Goal: Obtain resource: Download file/media

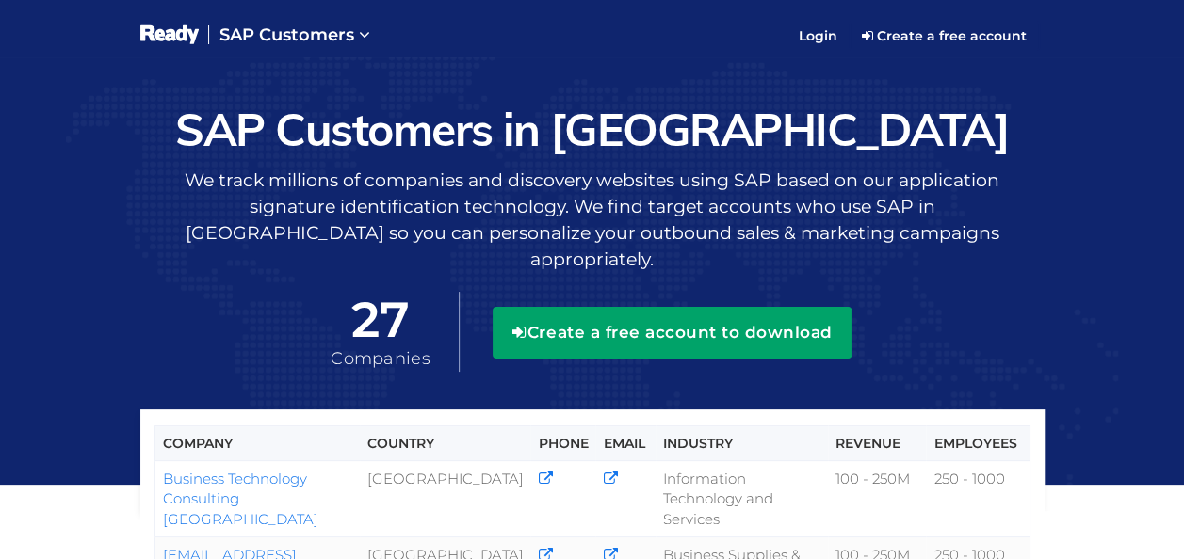
click at [770, 328] on button "Create a free account to download" at bounding box center [672, 332] width 359 height 51
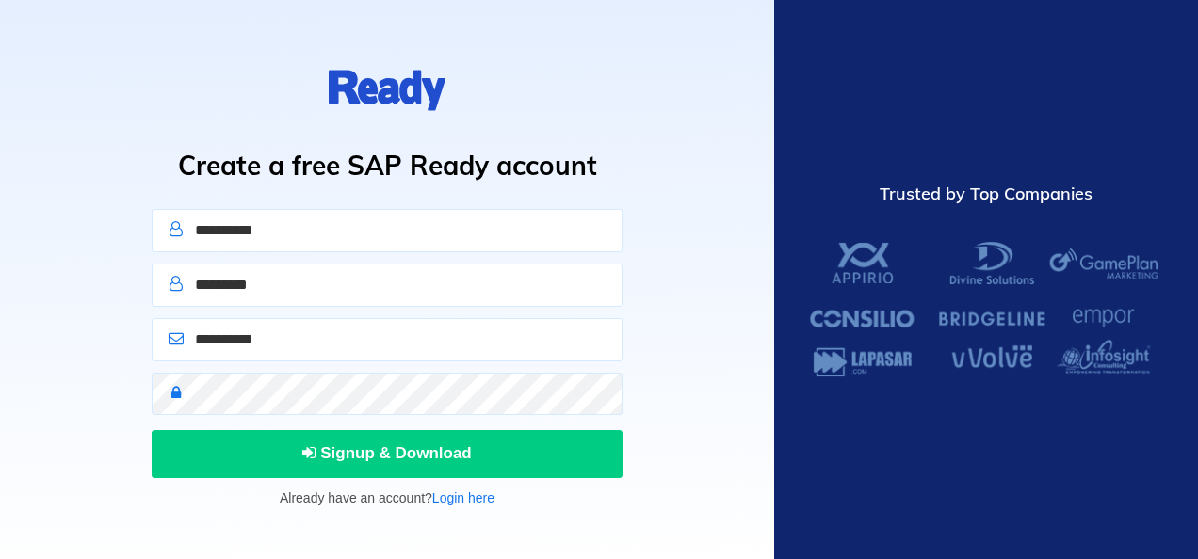
click at [544, 243] on input "text" at bounding box center [387, 230] width 471 height 43
type input "******"
type input "*****"
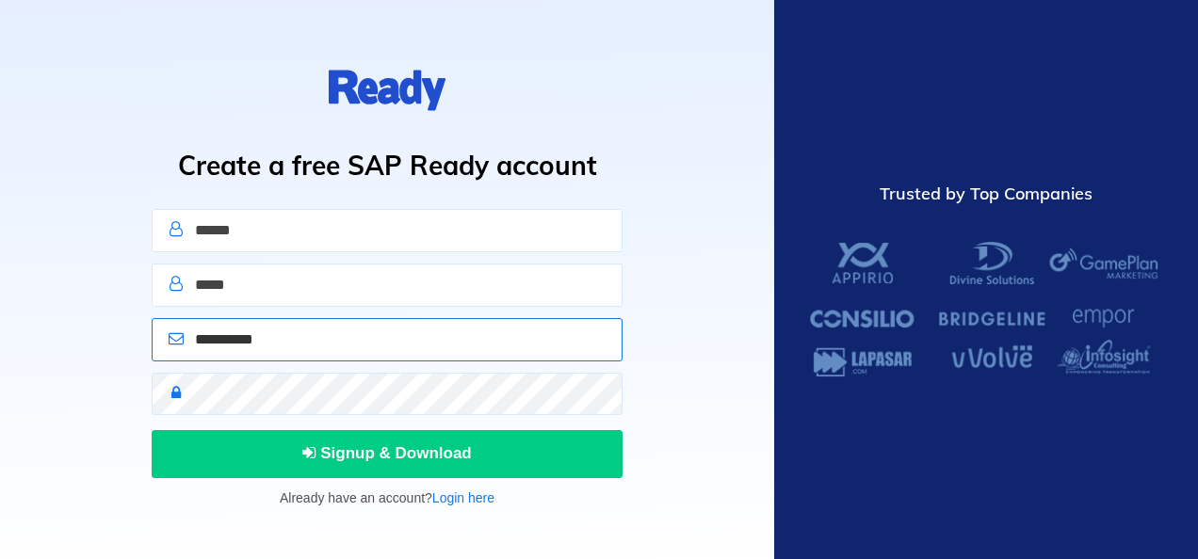
type input "**********"
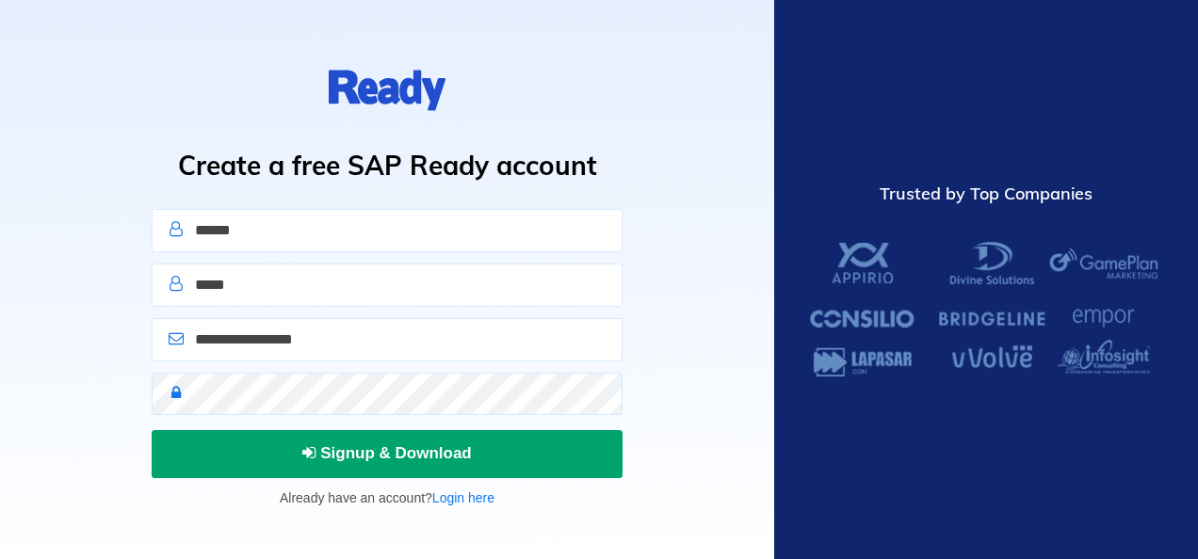
click at [527, 447] on button "Signup & Download" at bounding box center [387, 453] width 471 height 47
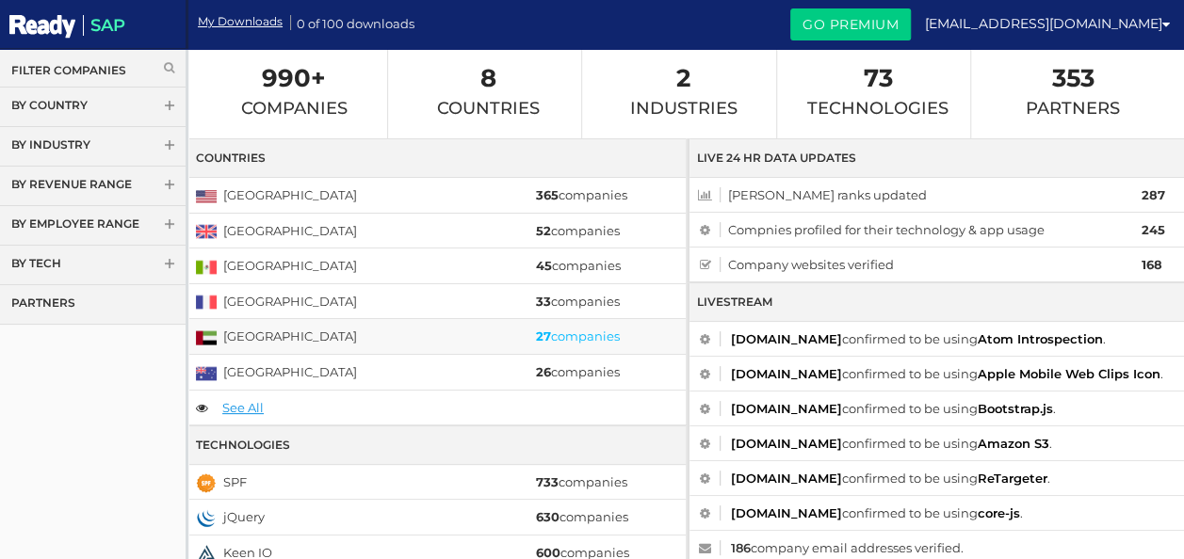
click at [540, 334] on strong "27" at bounding box center [543, 336] width 15 height 15
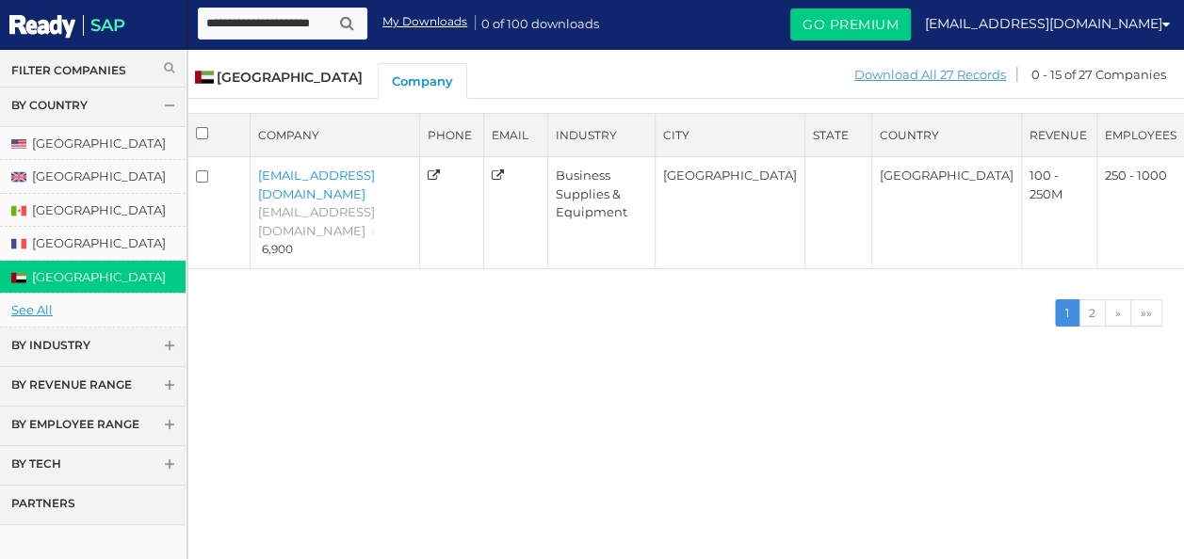
click at [900, 74] on link "Download All 27 Records" at bounding box center [930, 75] width 154 height 24
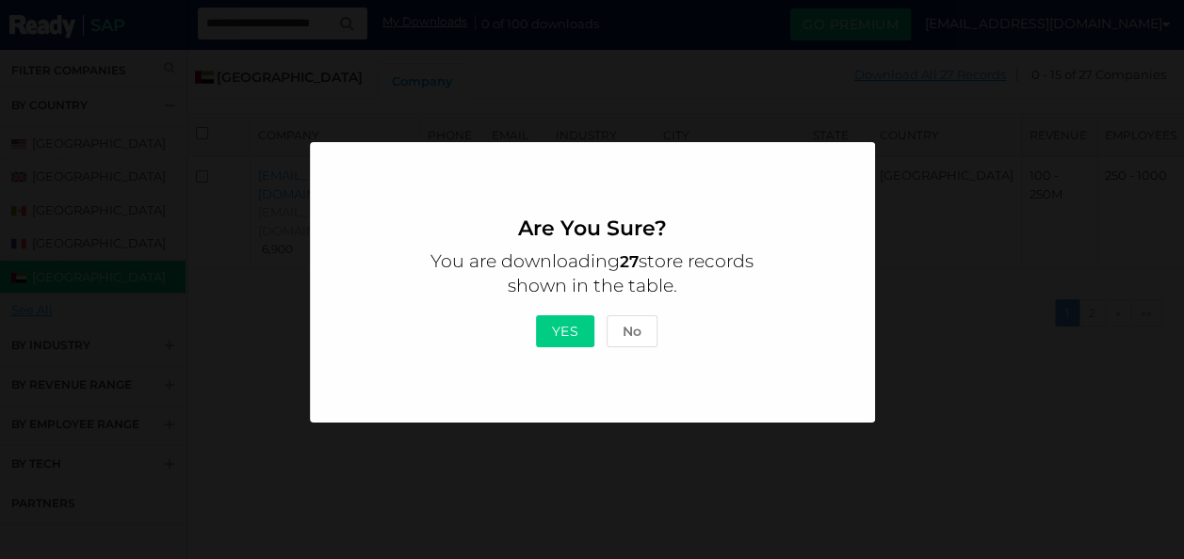
click at [563, 328] on button "Yes" at bounding box center [565, 331] width 59 height 32
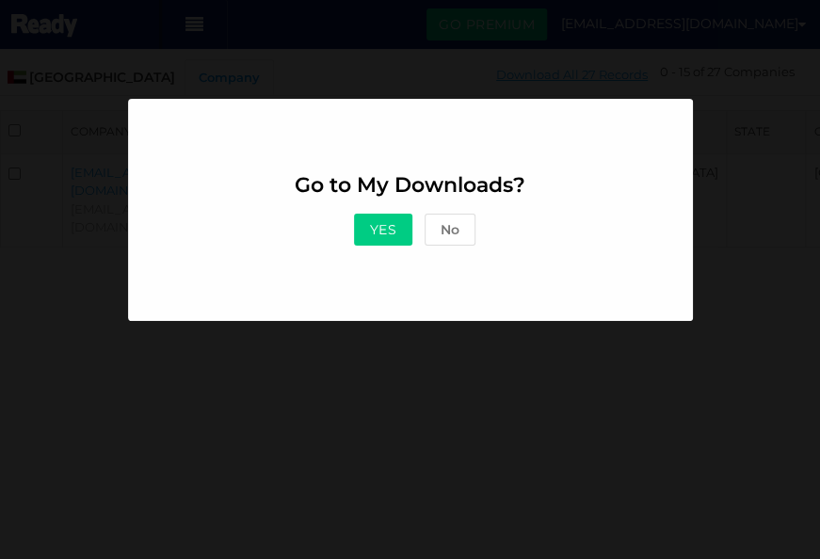
click at [392, 217] on button "Yes" at bounding box center [383, 230] width 59 height 32
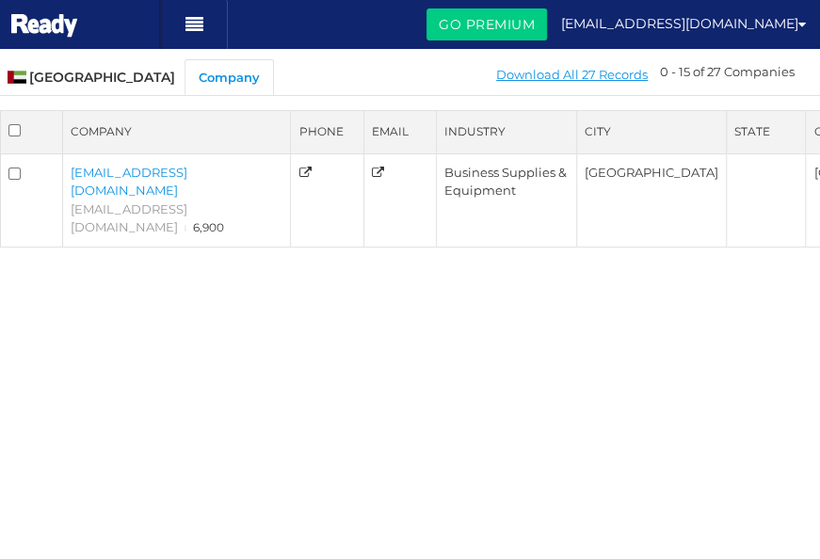
click at [211, 69] on link "Company" at bounding box center [229, 77] width 89 height 36
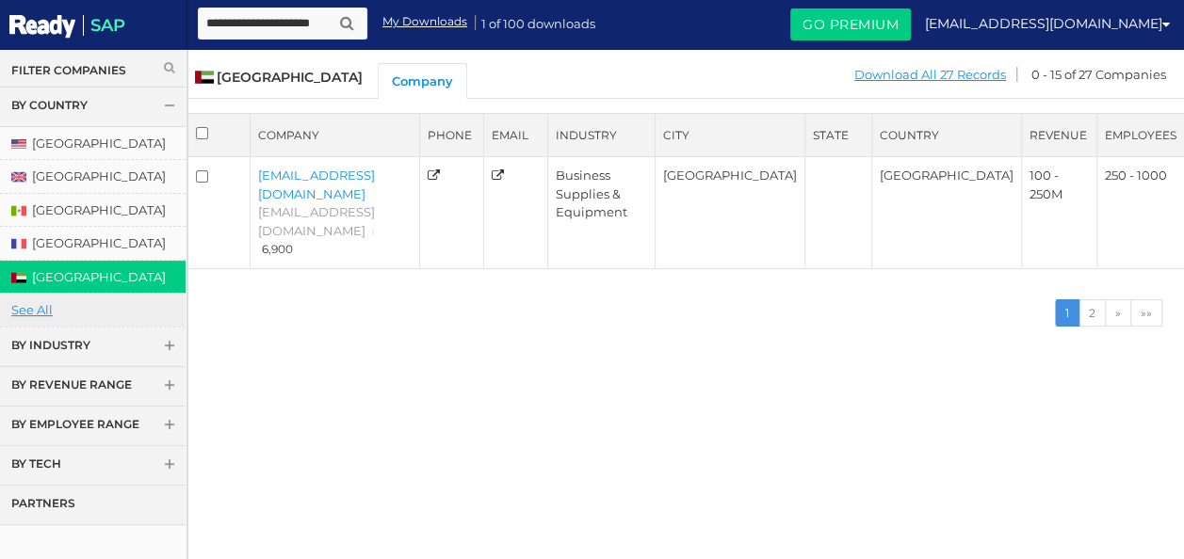
click at [44, 309] on link "See All" at bounding box center [93, 310] width 186 height 33
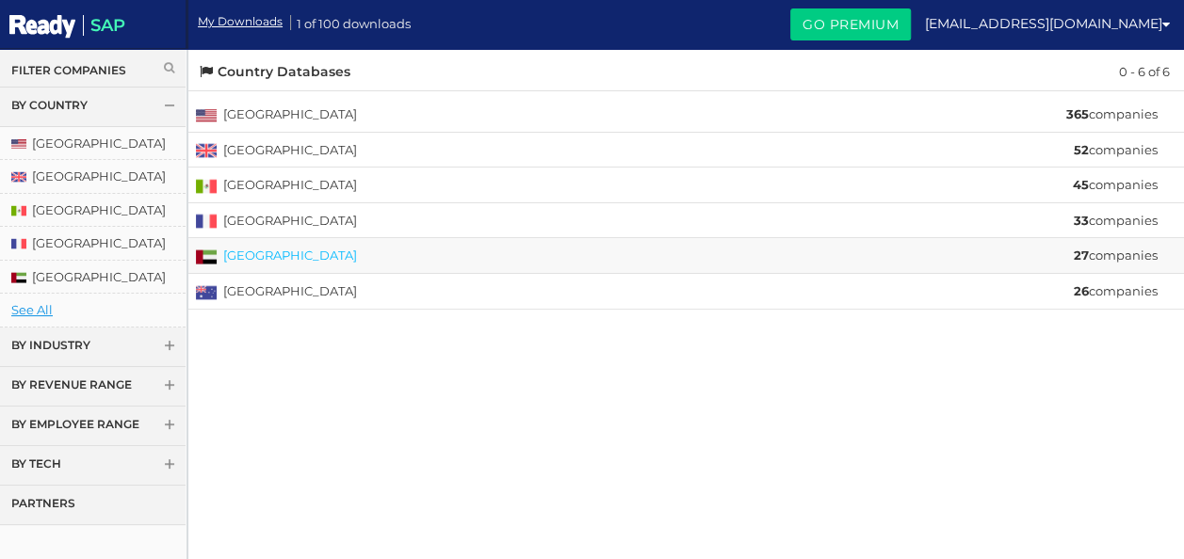
click at [274, 253] on link "[GEOGRAPHIC_DATA]" at bounding box center [290, 255] width 134 height 15
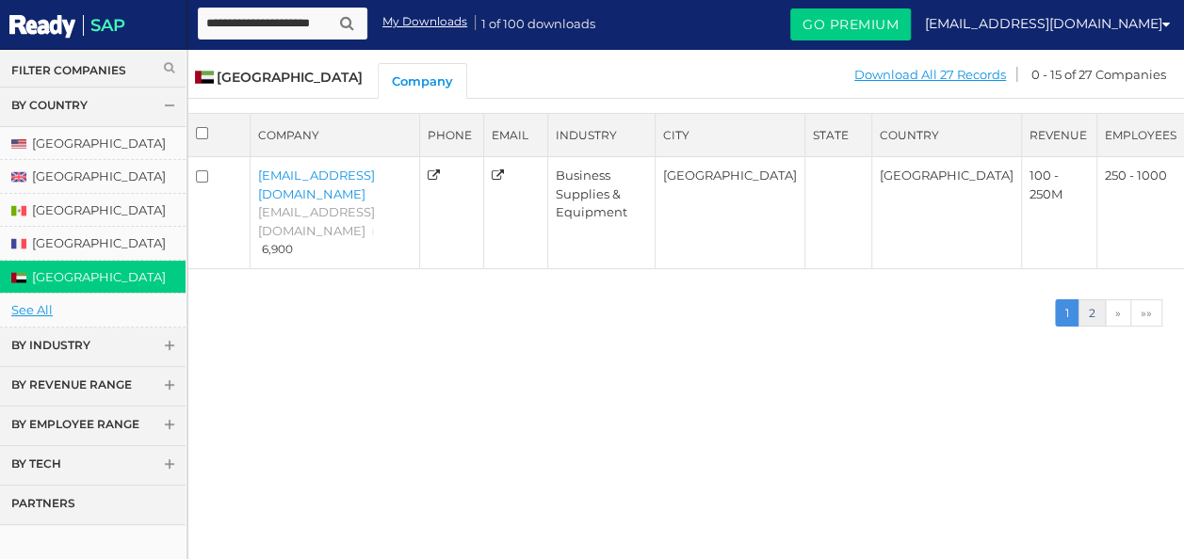
click at [1096, 299] on link "2" at bounding box center [1091, 312] width 27 height 27
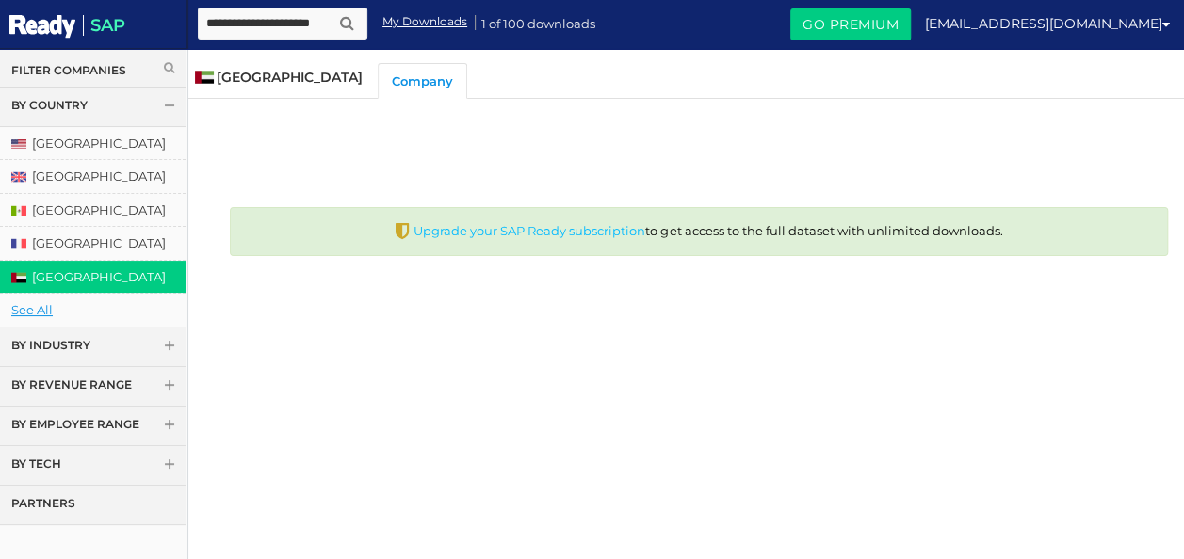
click at [607, 228] on link "Upgrade your SAP Ready subscription" at bounding box center [529, 230] width 232 height 15
click at [36, 301] on link "See All" at bounding box center [93, 310] width 186 height 33
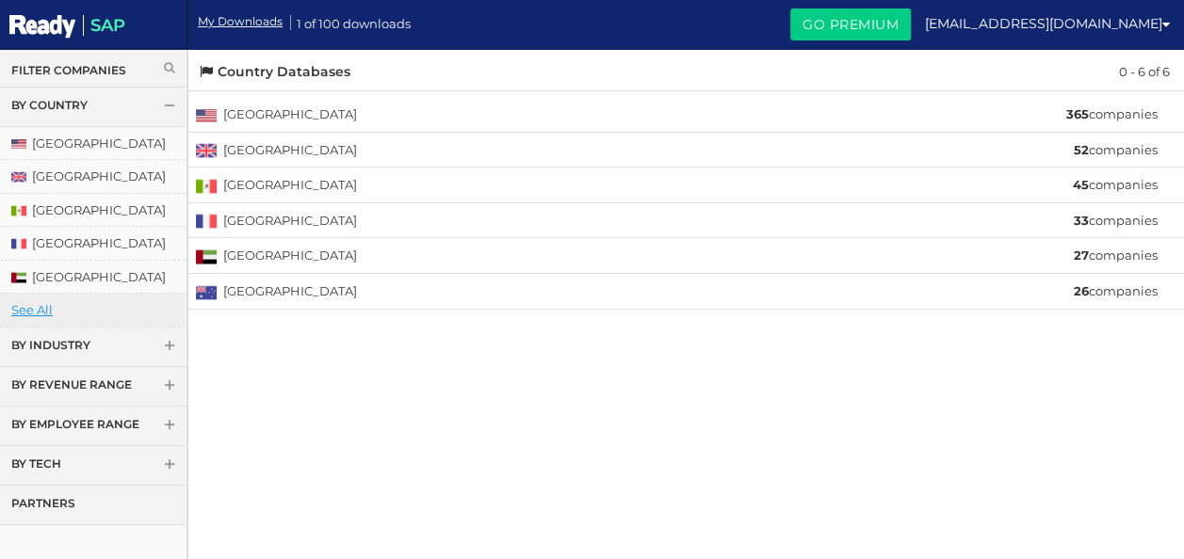
click at [36, 313] on link "See All" at bounding box center [93, 310] width 186 height 33
